Goal: Transaction & Acquisition: Subscribe to service/newsletter

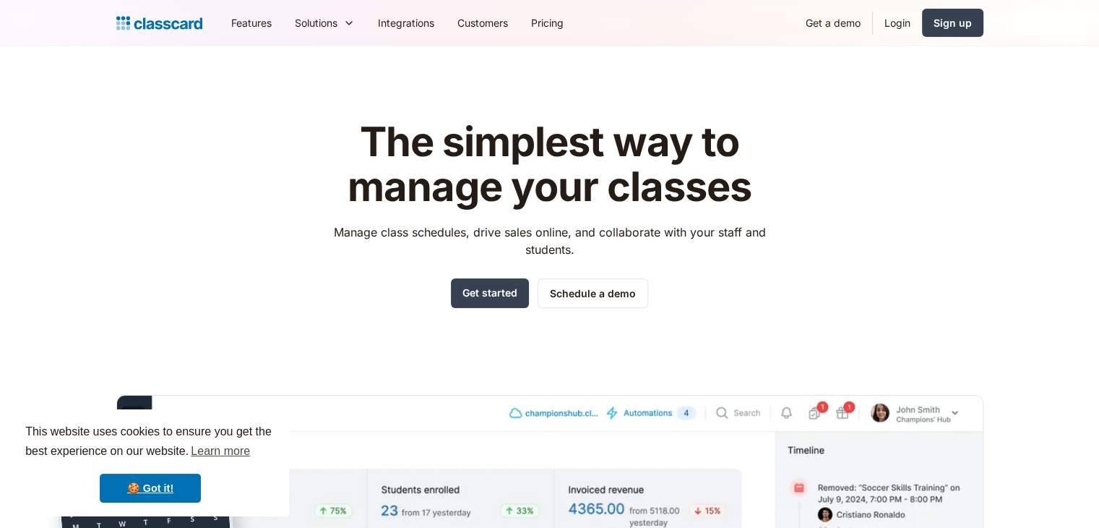
click at [153, 158] on div "The simplest way to manage your classes Manage class schedules, drive sales onl…" at bounding box center [549, 437] width 867 height 680
click at [951, 24] on div "Sign up" at bounding box center [953, 22] width 38 height 15
click at [895, 9] on link "Login" at bounding box center [897, 23] width 49 height 33
click at [507, 286] on link "Get started" at bounding box center [490, 293] width 78 height 30
